Goal: Task Accomplishment & Management: Use online tool/utility

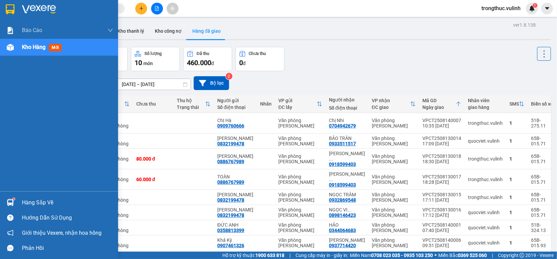
click at [12, 201] on img at bounding box center [10, 202] width 7 height 7
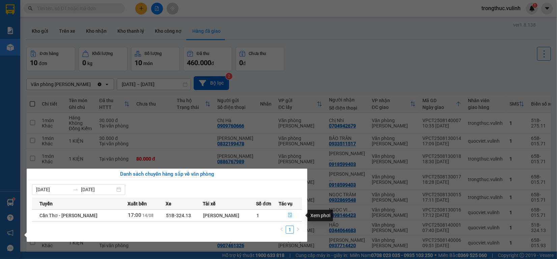
click at [290, 213] on button "button" at bounding box center [290, 215] width 23 height 11
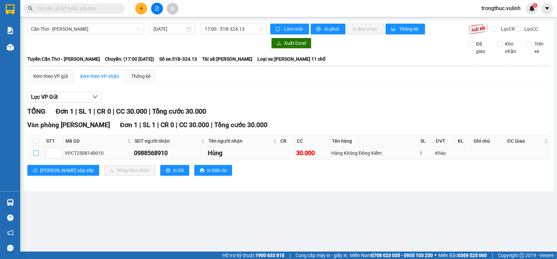
click at [37, 156] on input "checkbox" at bounding box center [35, 153] width 5 height 5
checkbox input "true"
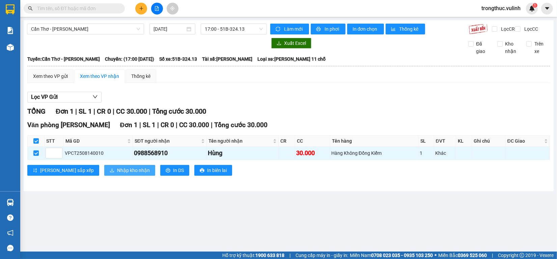
click at [117, 174] on span "Nhập kho nhận" at bounding box center [133, 170] width 33 height 7
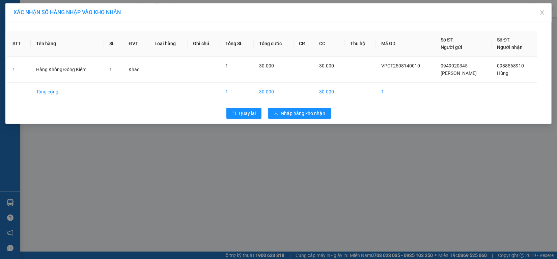
click at [285, 120] on div "Quay lại Nhập hàng kho nhận" at bounding box center [278, 114] width 543 height 18
click at [285, 119] on button "Nhập hàng kho nhận" at bounding box center [299, 113] width 63 height 11
